Goal: Information Seeking & Learning: Learn about a topic

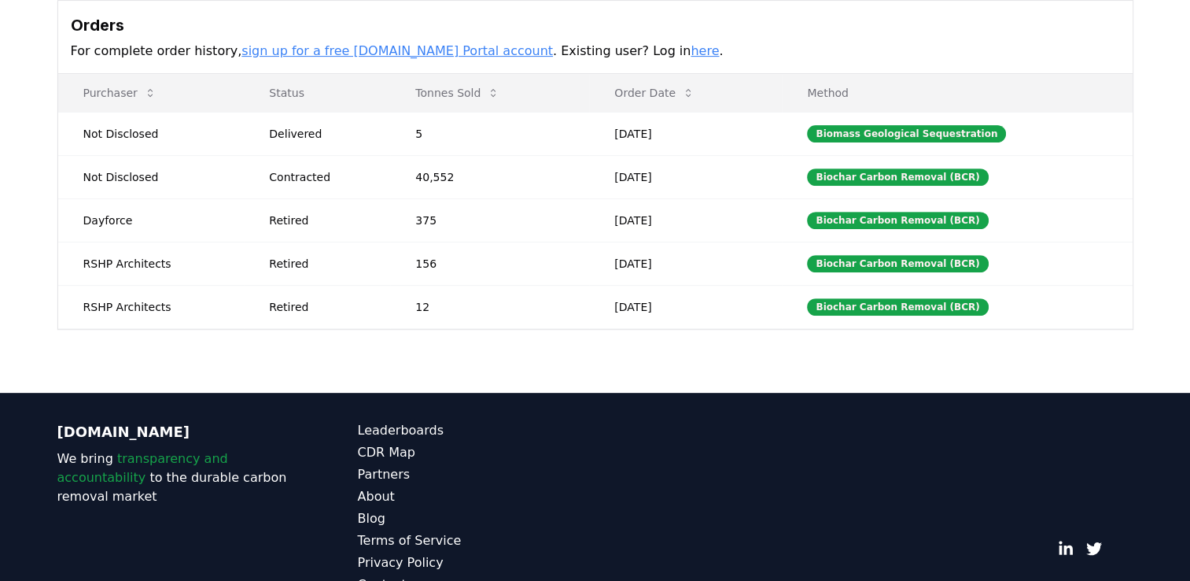
scroll to position [607, 0]
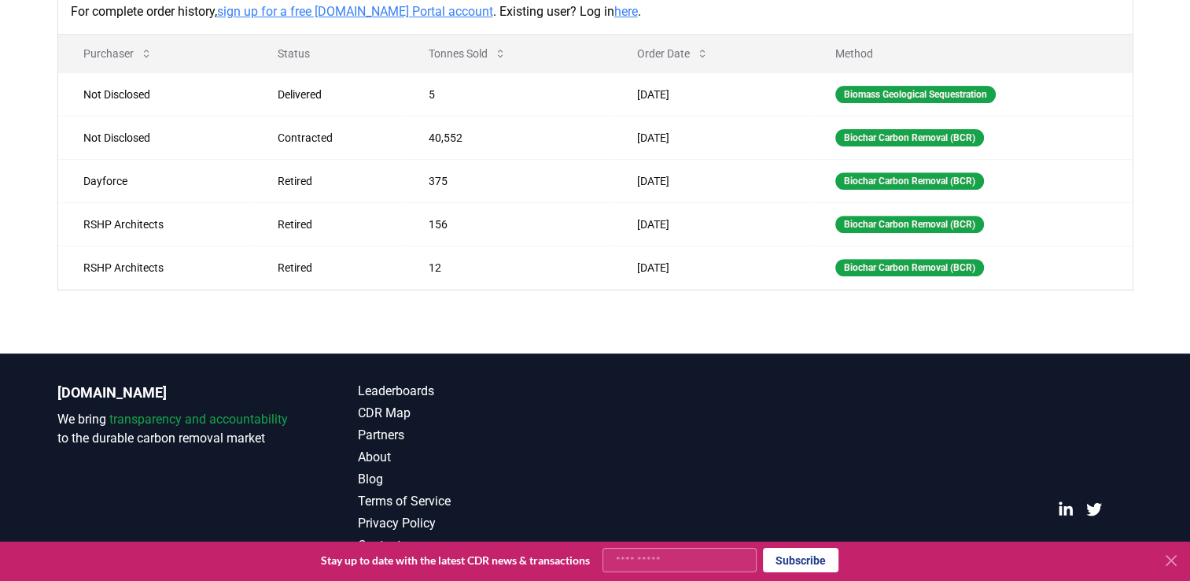
click at [1174, 564] on icon at bounding box center [1171, 559] width 9 height 9
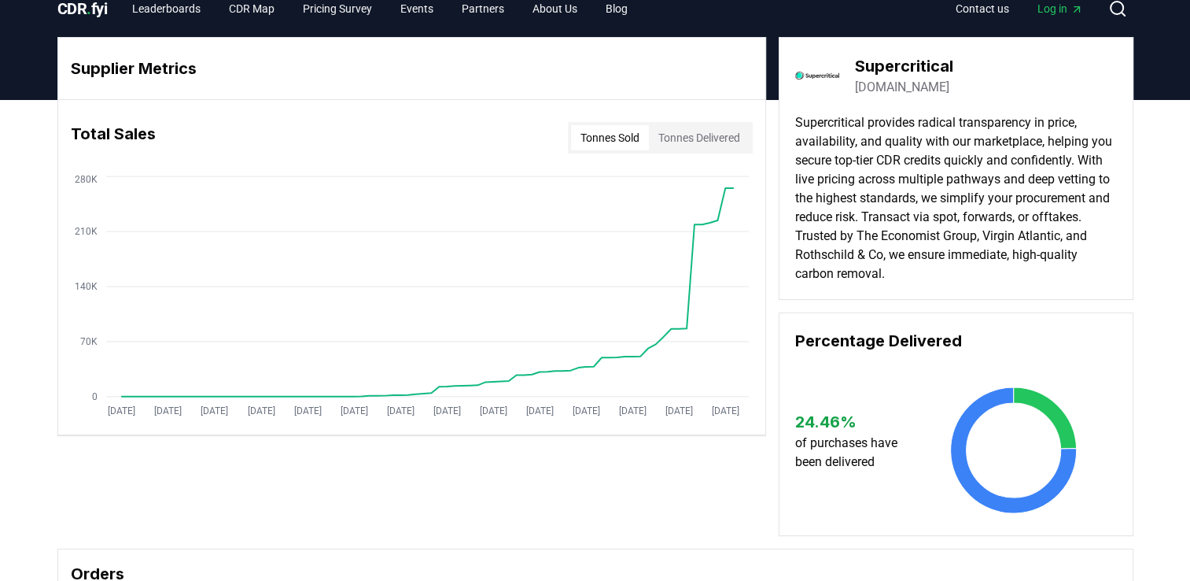
scroll to position [0, 0]
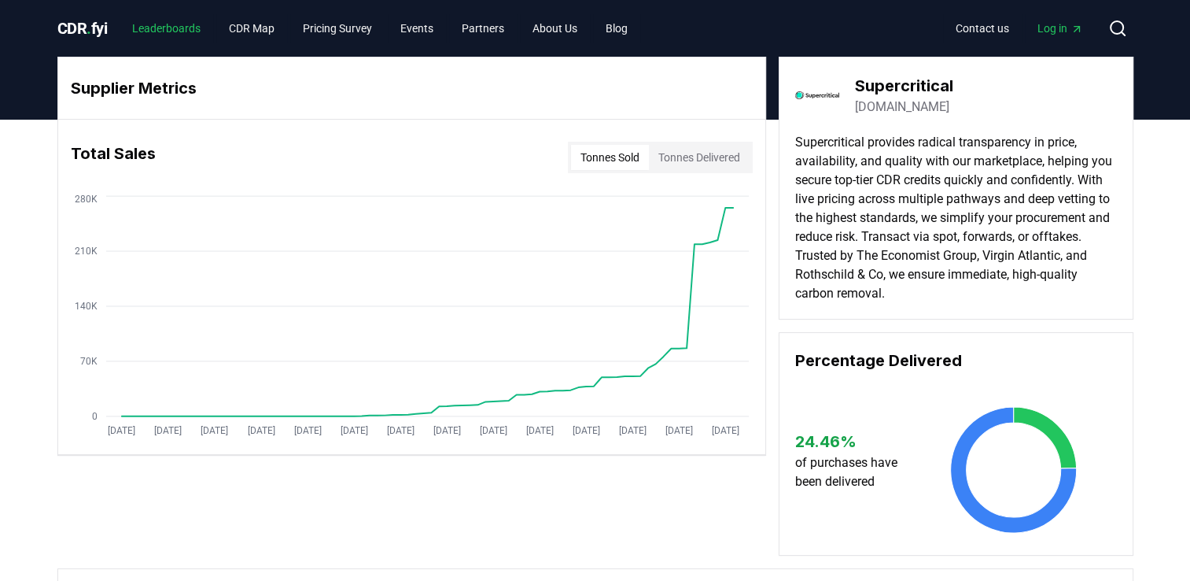
click at [179, 35] on link "Leaderboards" at bounding box center [167, 28] width 94 height 28
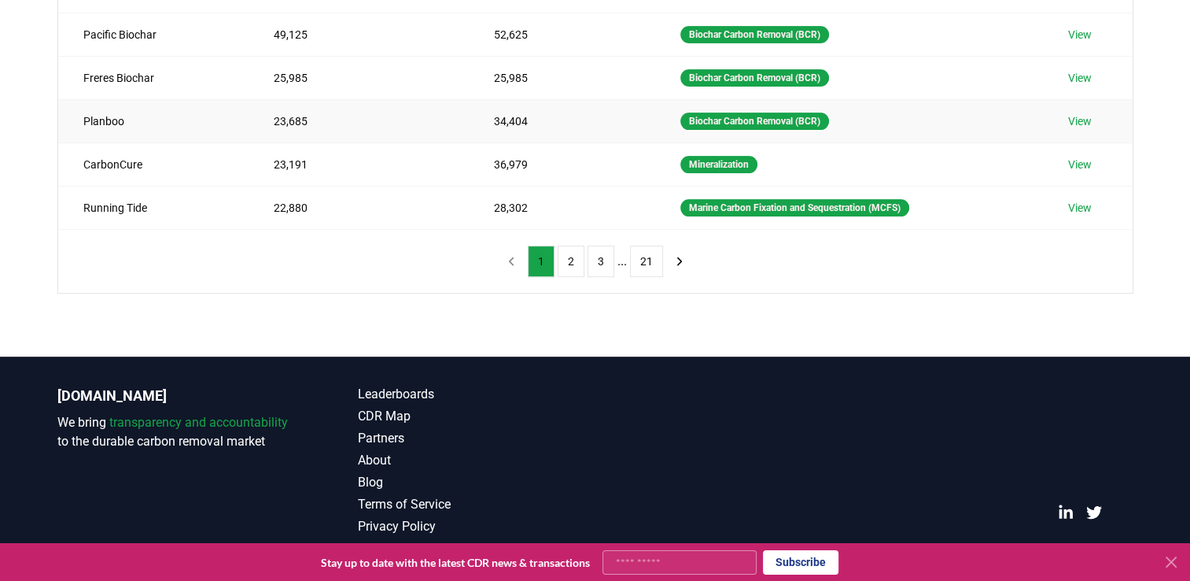
scroll to position [459, 0]
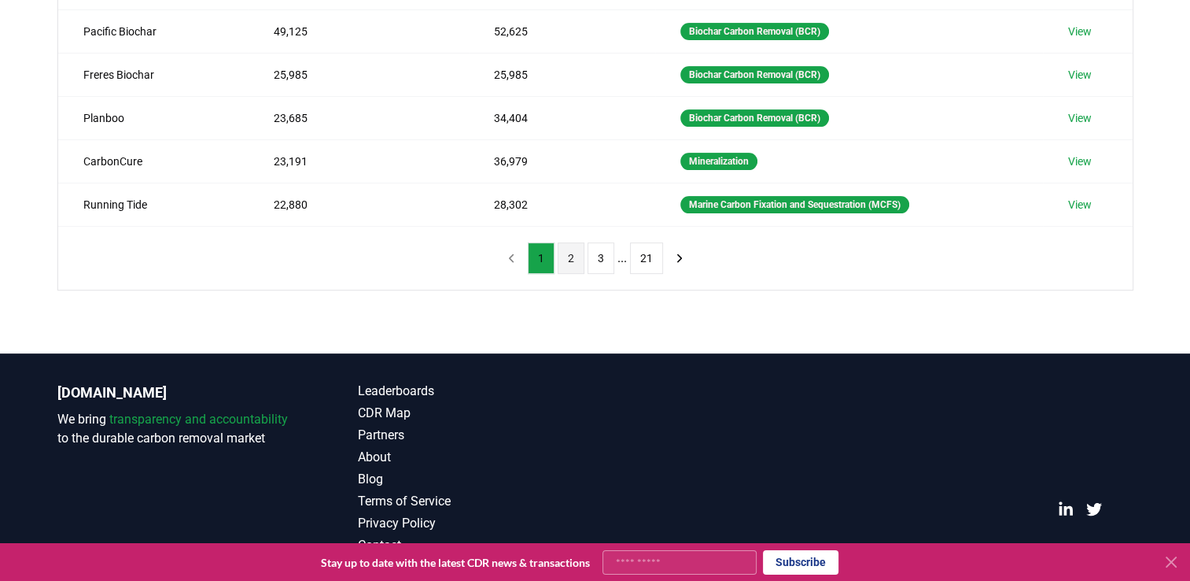
click at [575, 253] on button "2" at bounding box center [571, 257] width 27 height 31
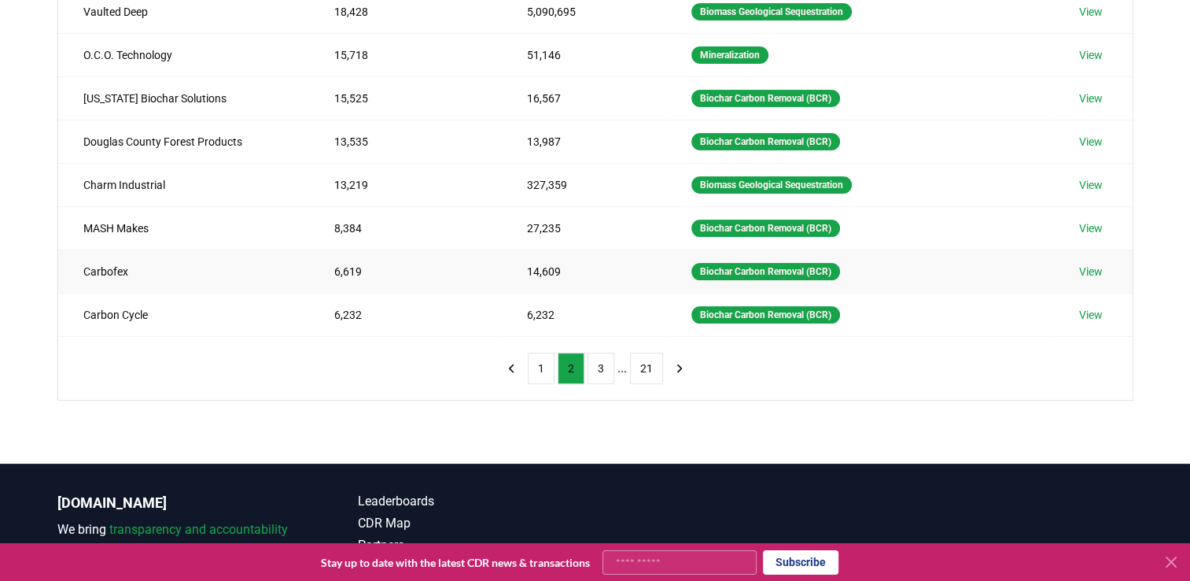
scroll to position [381, 0]
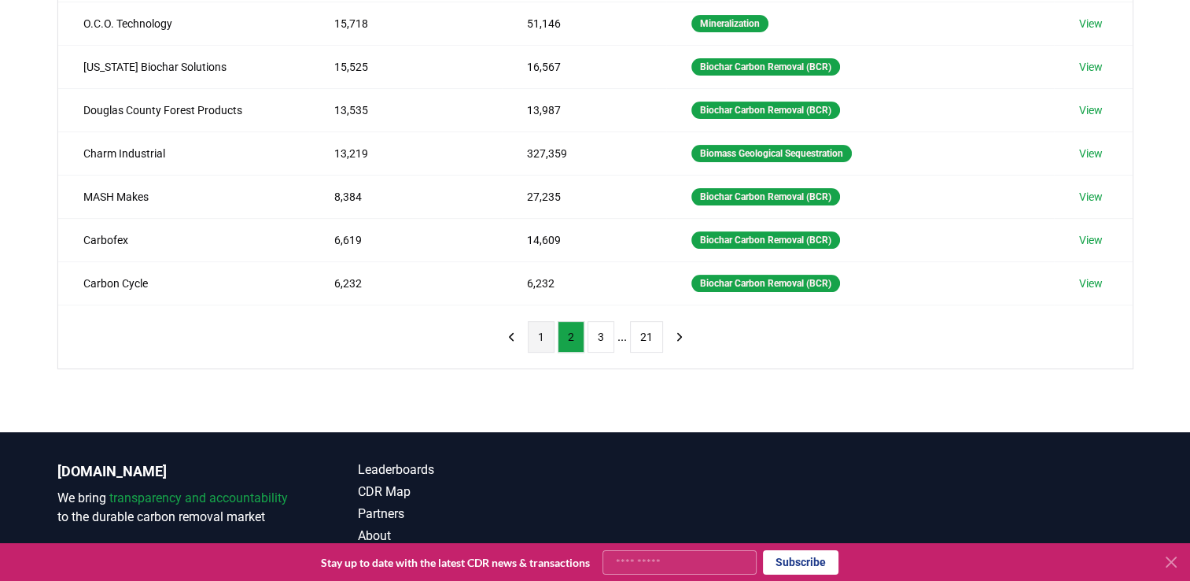
click at [547, 334] on button "1" at bounding box center [541, 336] width 27 height 31
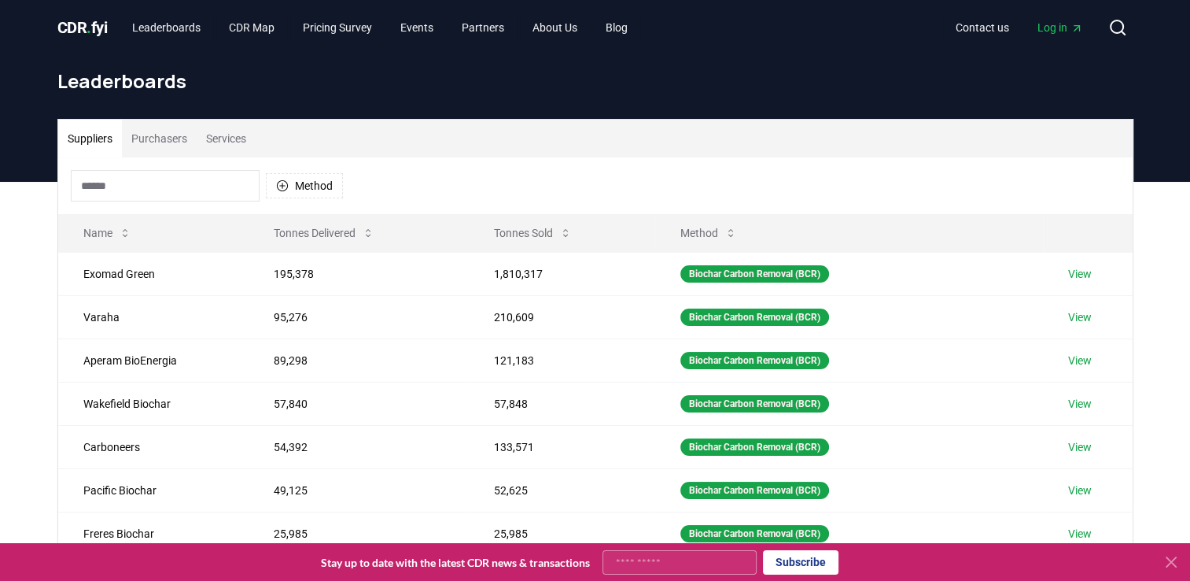
scroll to position [0, 0]
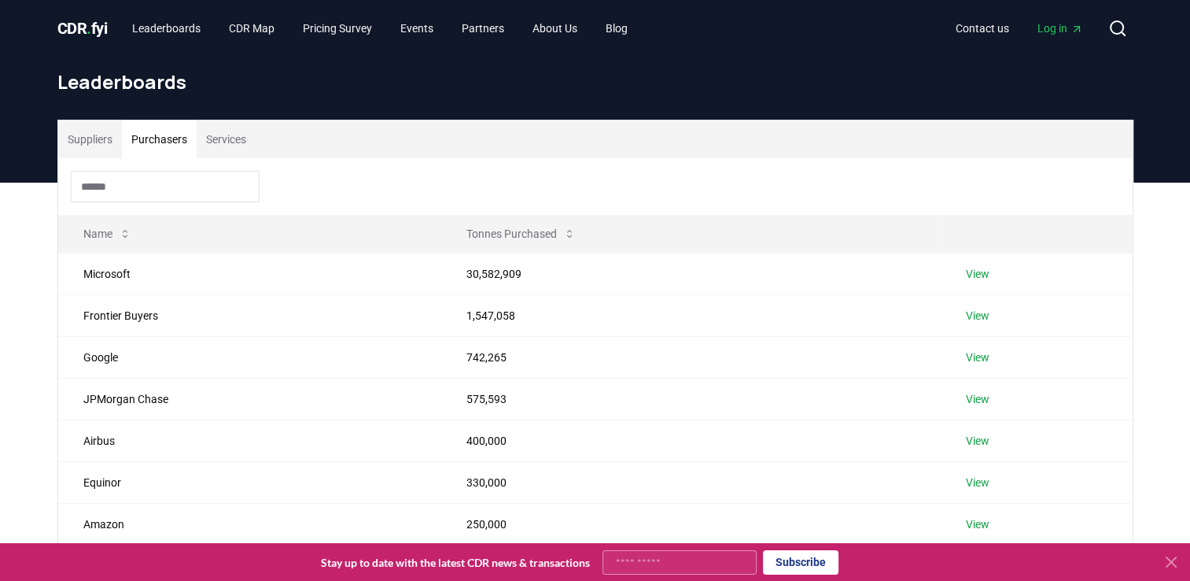
click at [169, 142] on button "Purchasers" at bounding box center [159, 139] width 75 height 38
click at [628, 21] on link "Blog" at bounding box center [616, 28] width 47 height 28
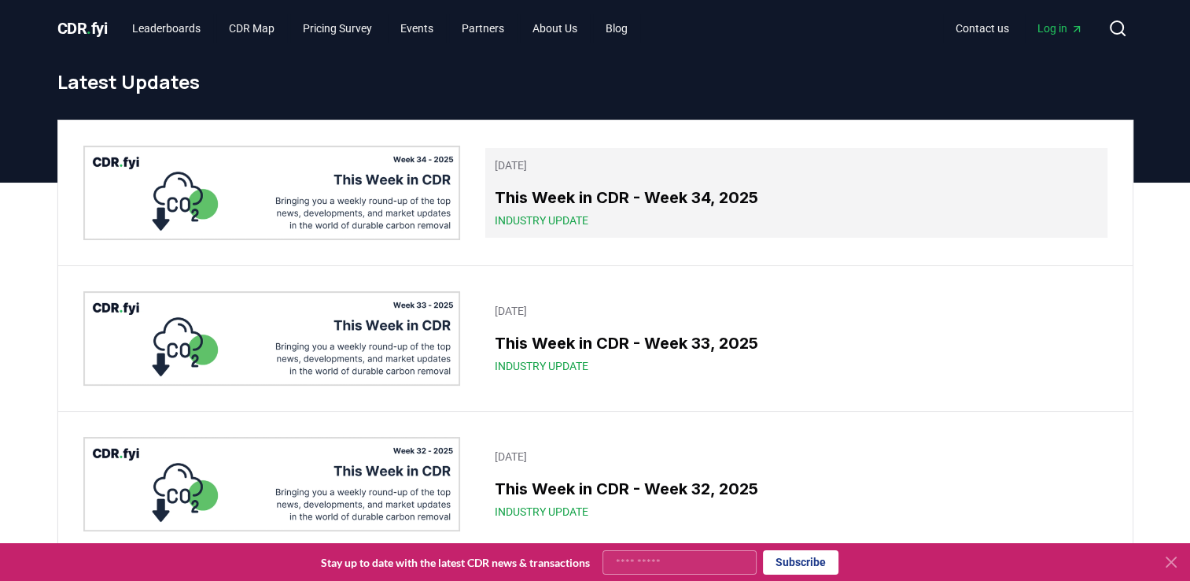
click at [560, 194] on h3 "This Week in CDR - Week 34, 2025" at bounding box center [796, 198] width 603 height 24
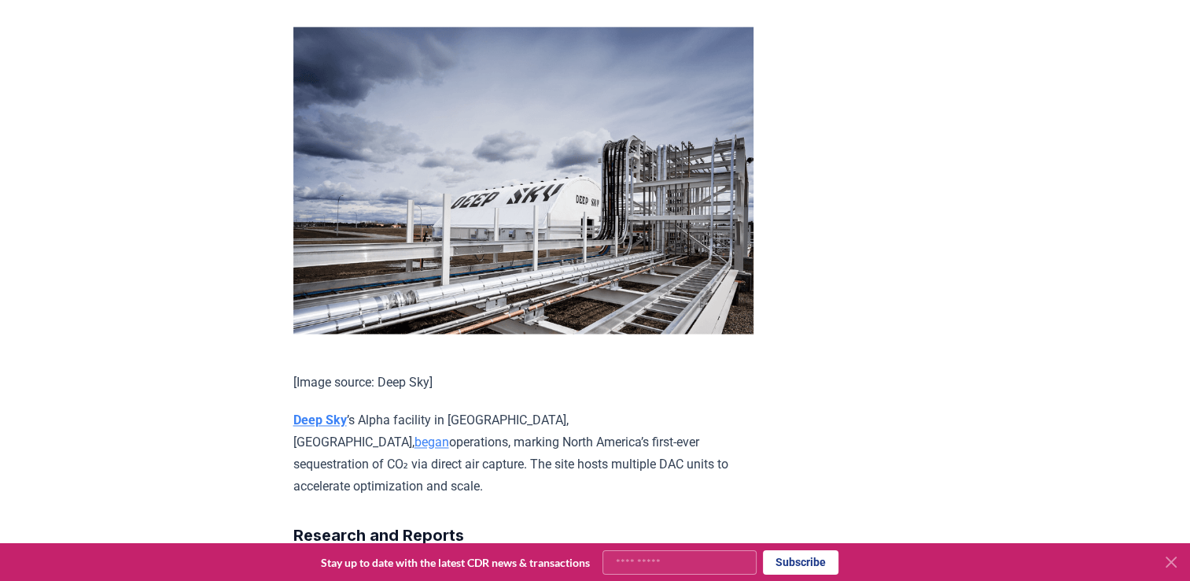
scroll to position [2254, 0]
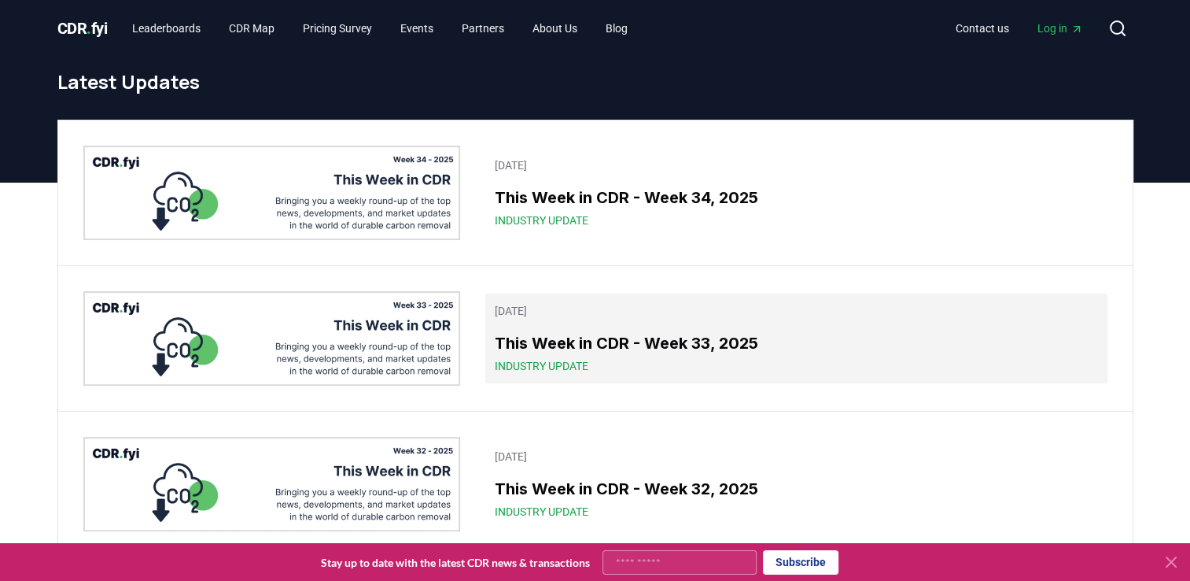
click at [565, 350] on h3 "This Week in CDR - Week 33, 2025" at bounding box center [796, 343] width 603 height 24
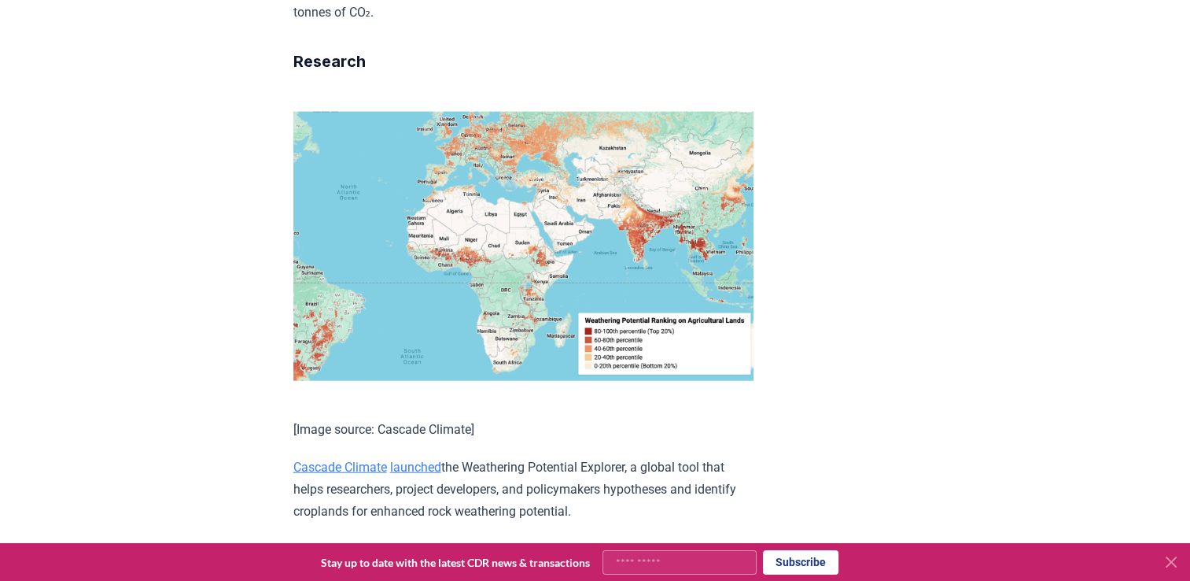
scroll to position [3776, 0]
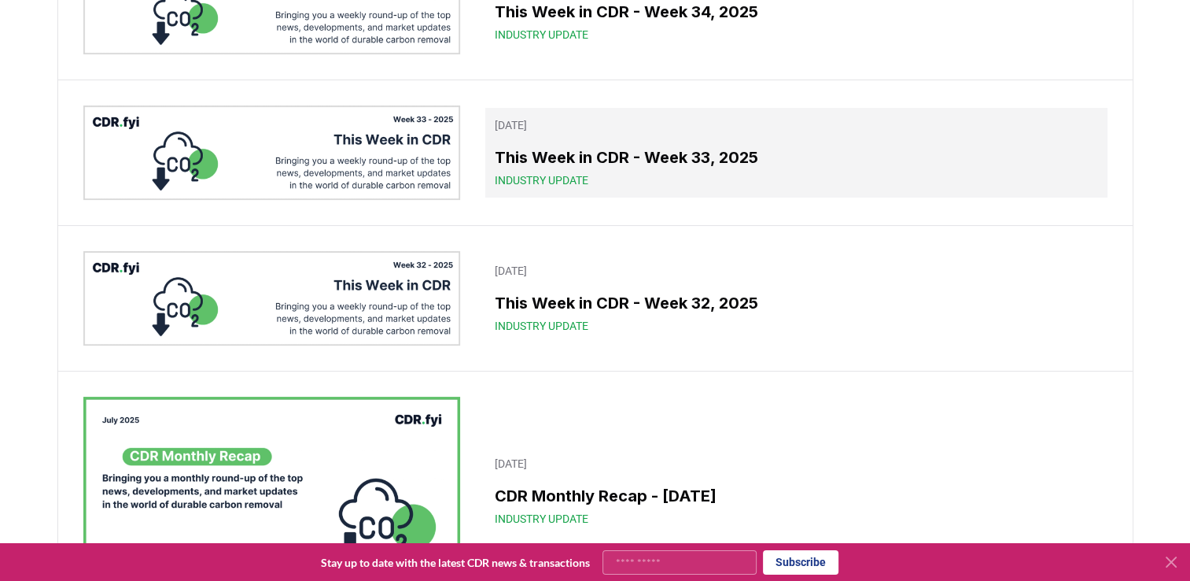
scroll to position [236, 0]
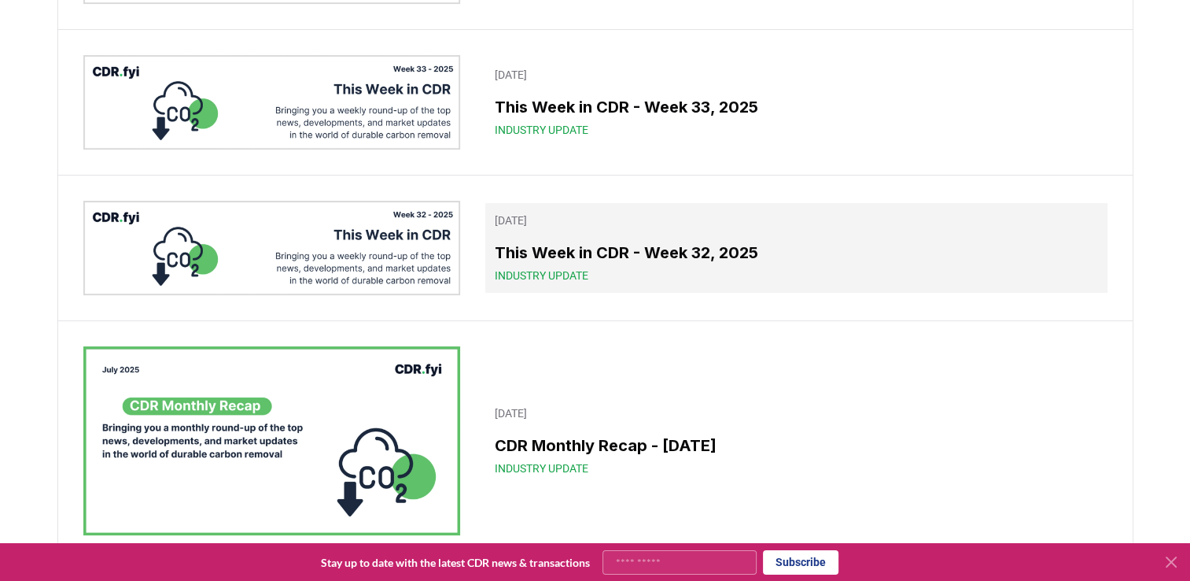
click at [621, 255] on h3 "This Week in CDR - Week 32, 2025" at bounding box center [796, 253] width 603 height 24
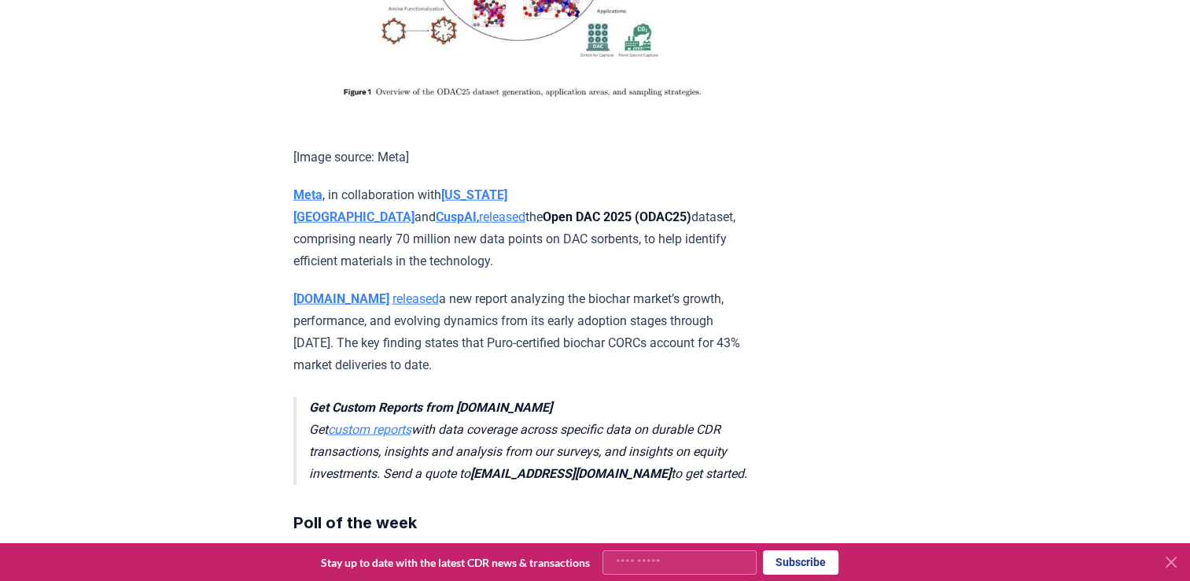
scroll to position [3933, 0]
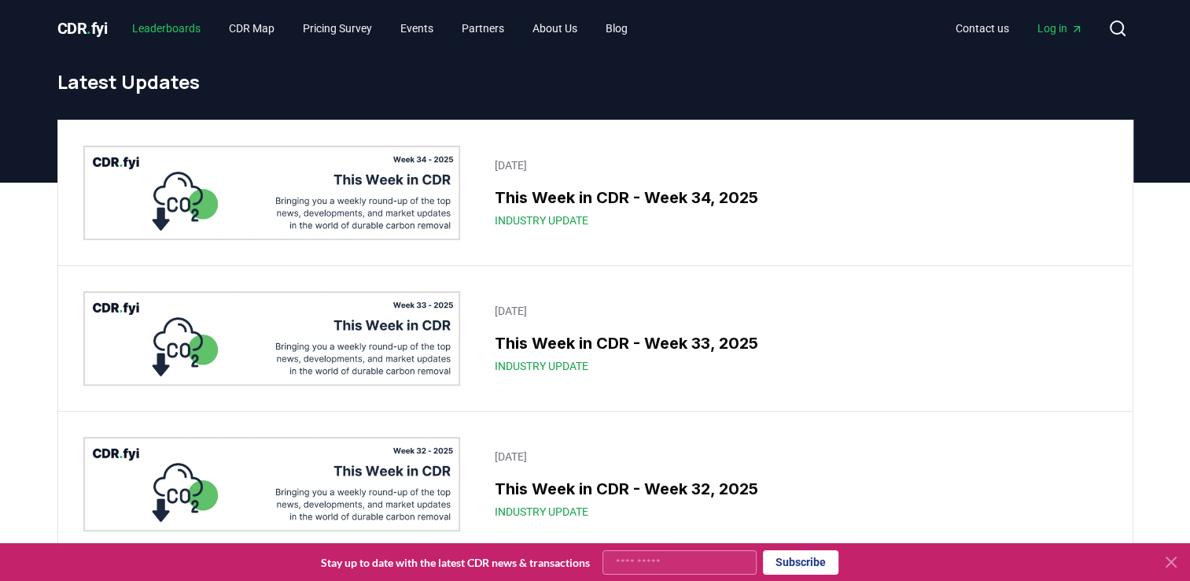
click at [187, 26] on link "Leaderboards" at bounding box center [167, 28] width 94 height 28
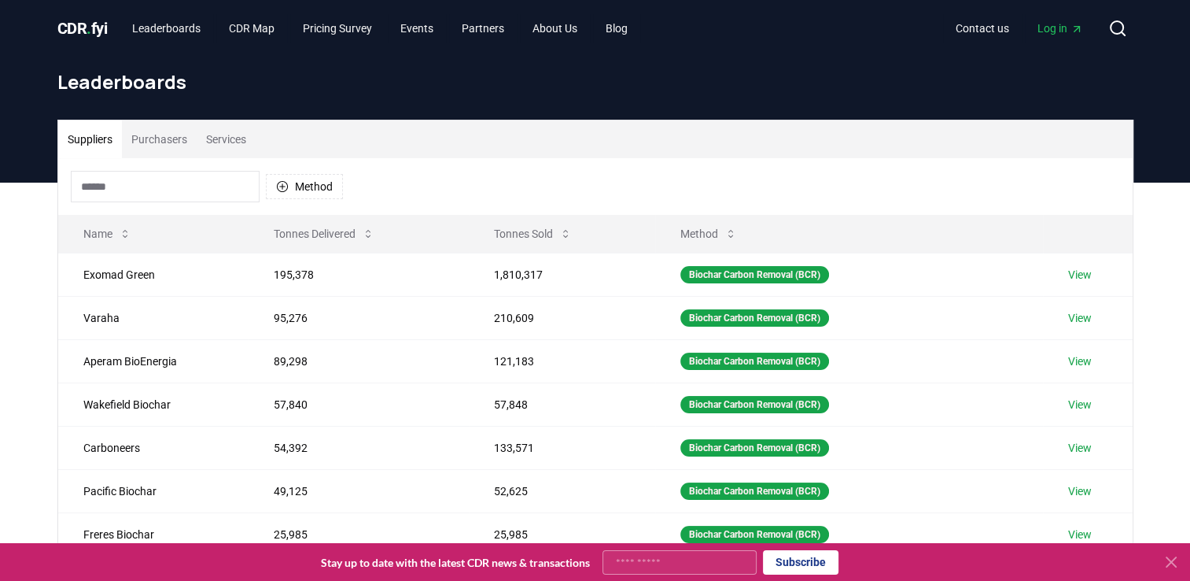
click at [166, 140] on button "Purchasers" at bounding box center [159, 139] width 75 height 38
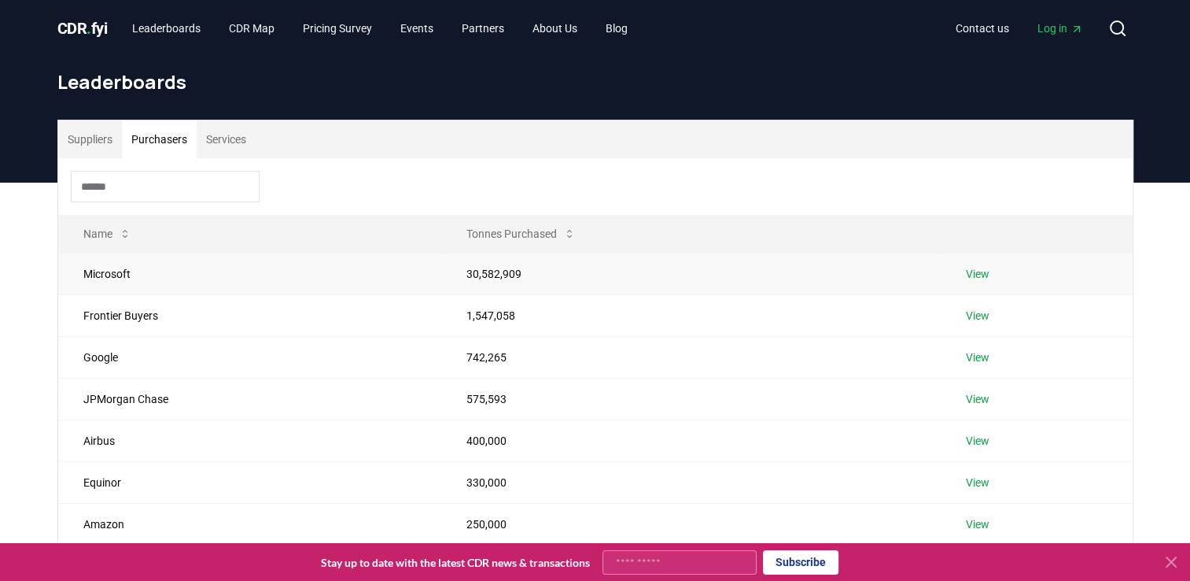
click at [984, 276] on link "View" at bounding box center [978, 274] width 24 height 16
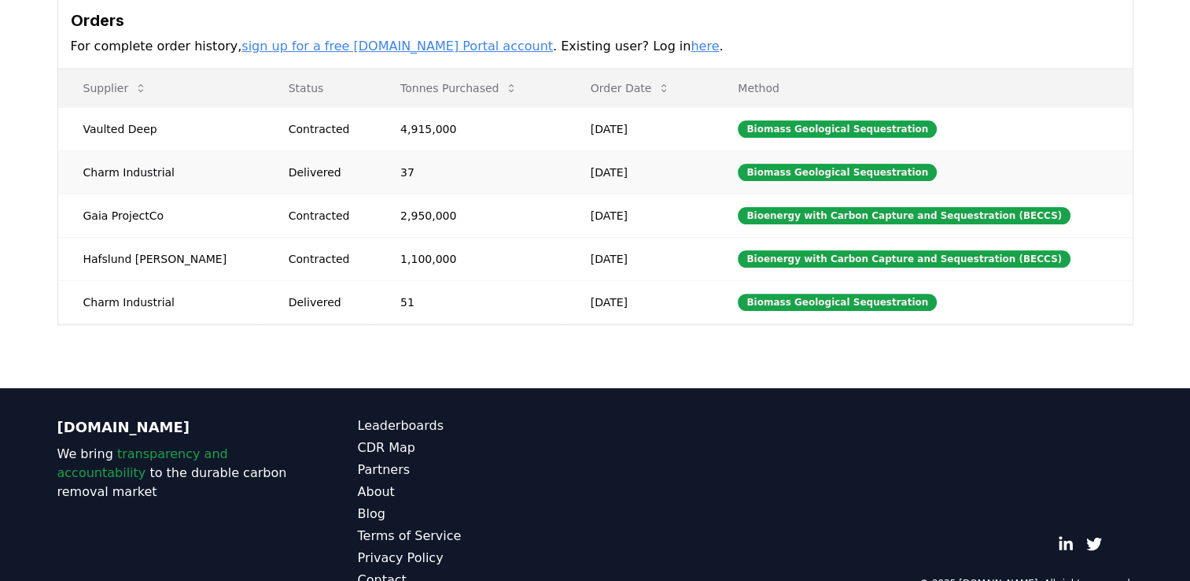
scroll to position [315, 0]
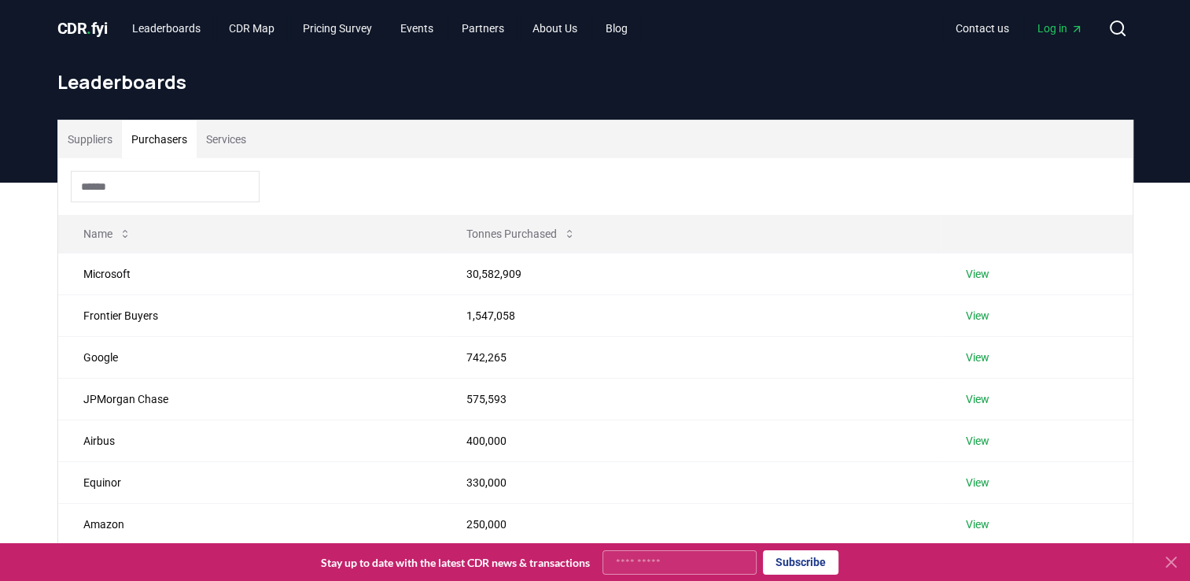
click at [166, 137] on button "Purchasers" at bounding box center [159, 139] width 75 height 38
click at [969, 359] on link "View" at bounding box center [978, 357] width 24 height 16
click at [161, 143] on button "Purchasers" at bounding box center [159, 139] width 75 height 38
click at [979, 271] on link "View" at bounding box center [978, 274] width 24 height 16
click at [162, 139] on button "Purchasers" at bounding box center [159, 139] width 75 height 38
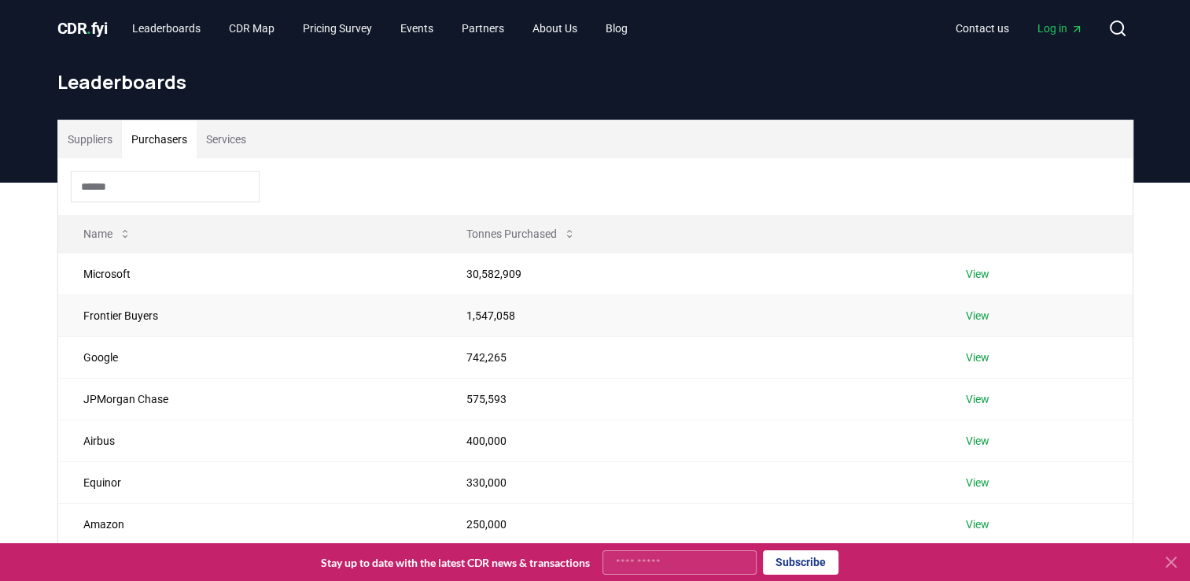
click at [980, 319] on link "View" at bounding box center [978, 316] width 24 height 16
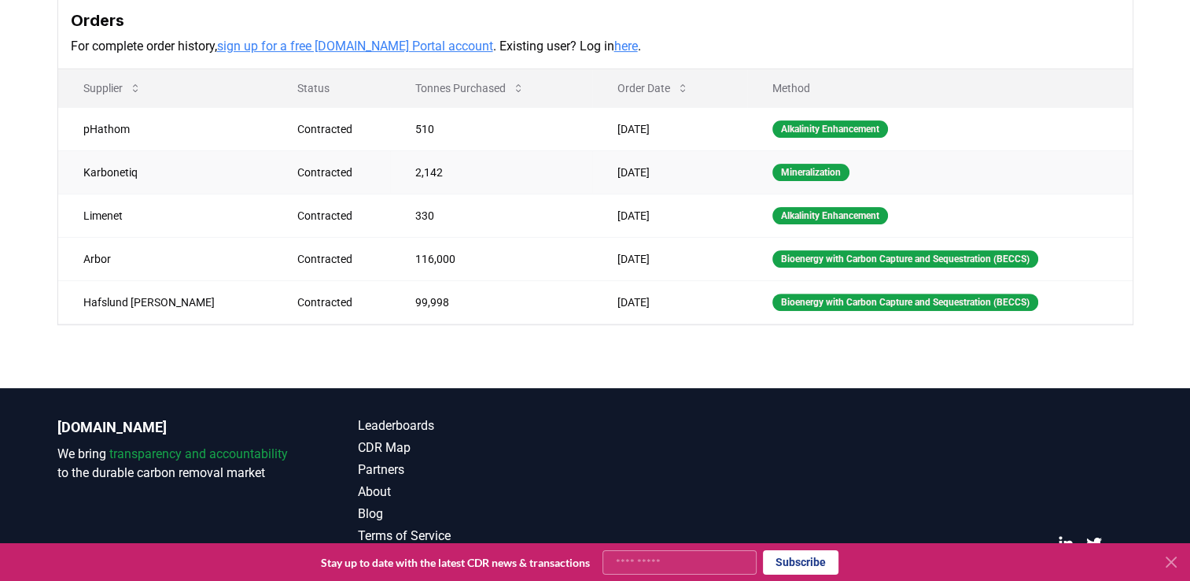
scroll to position [507, 0]
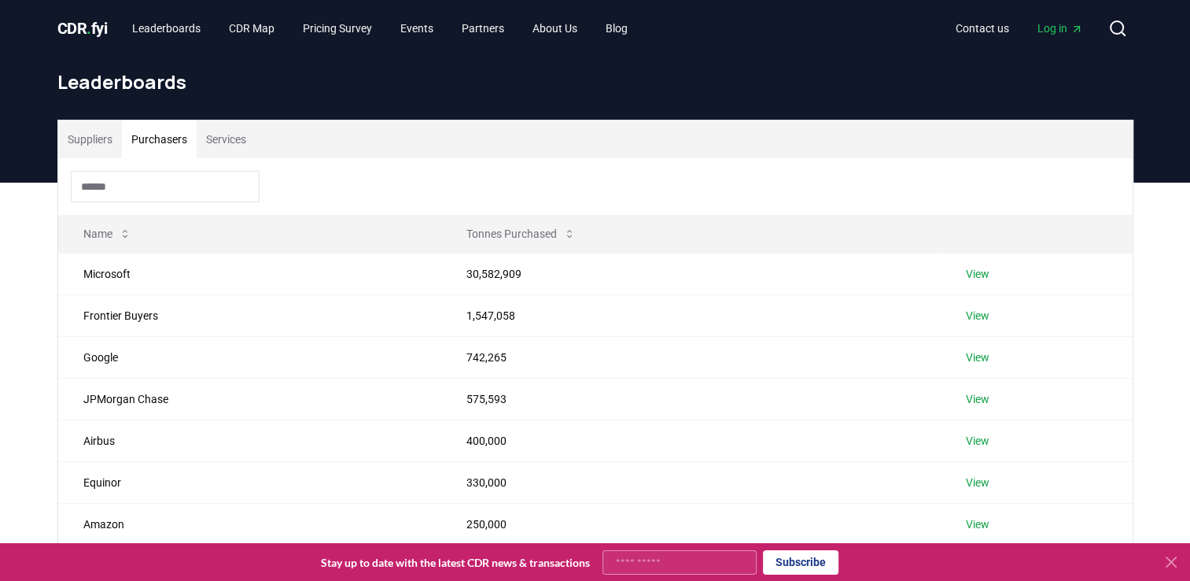
click at [154, 140] on button "Purchasers" at bounding box center [159, 139] width 75 height 38
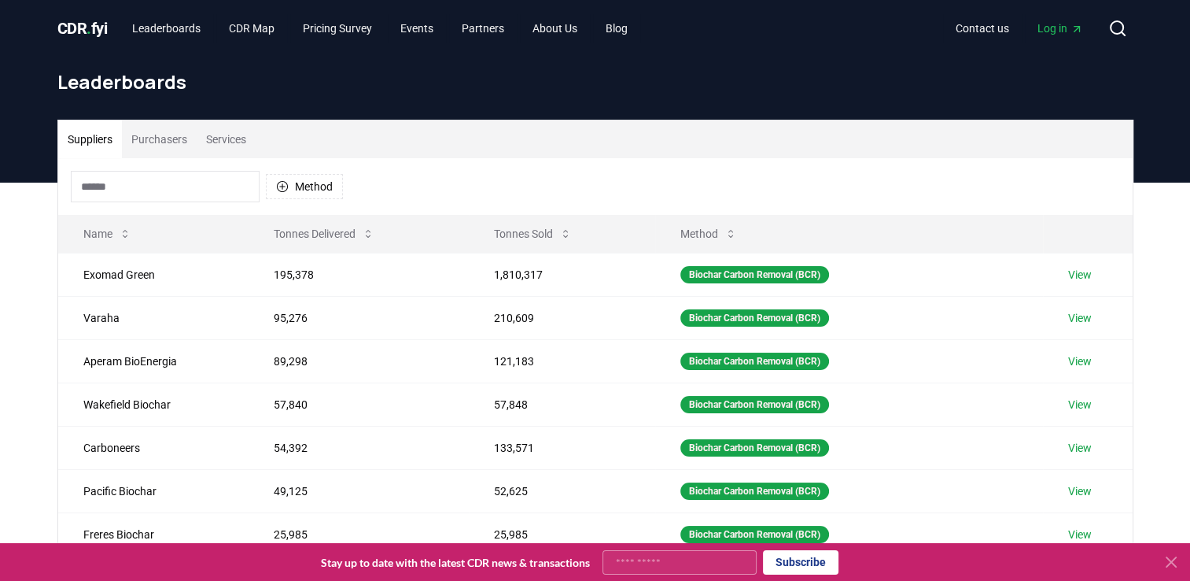
click at [91, 137] on button "Suppliers" at bounding box center [90, 139] width 64 height 38
click at [171, 138] on button "Purchasers" at bounding box center [159, 139] width 75 height 38
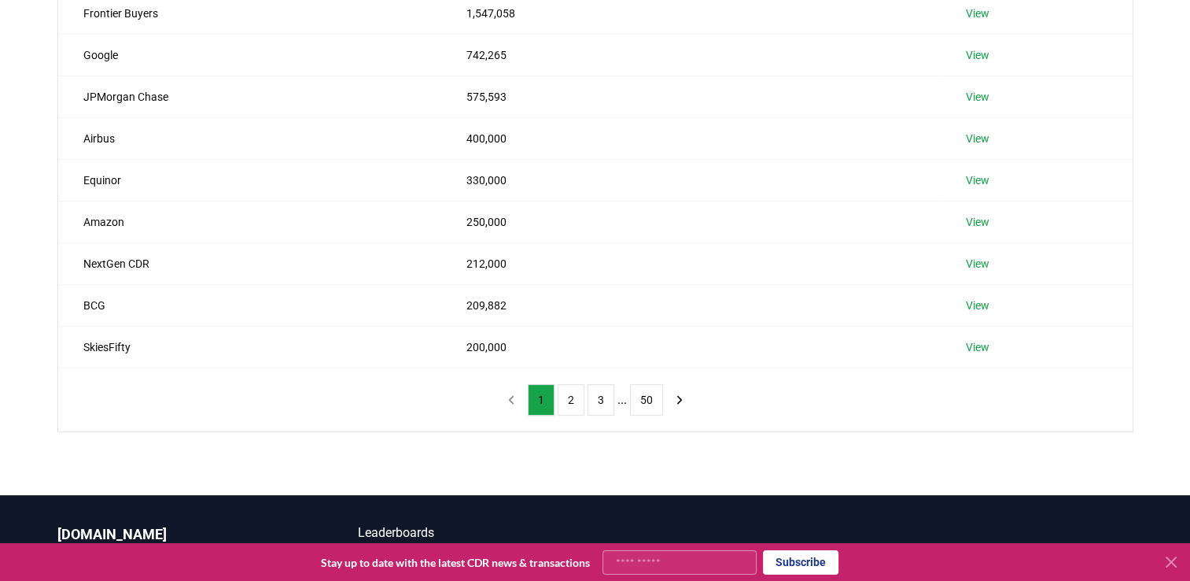
scroll to position [393, 0]
